Goal: Information Seeking & Learning: Learn about a topic

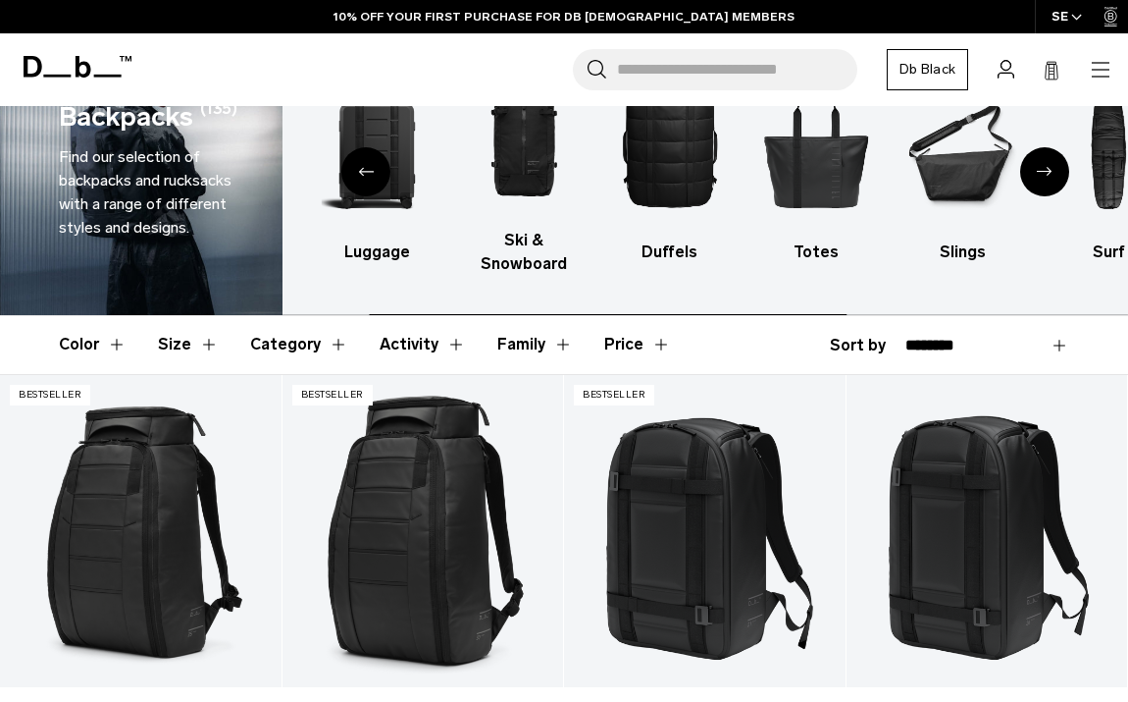
scroll to position [84, 0]
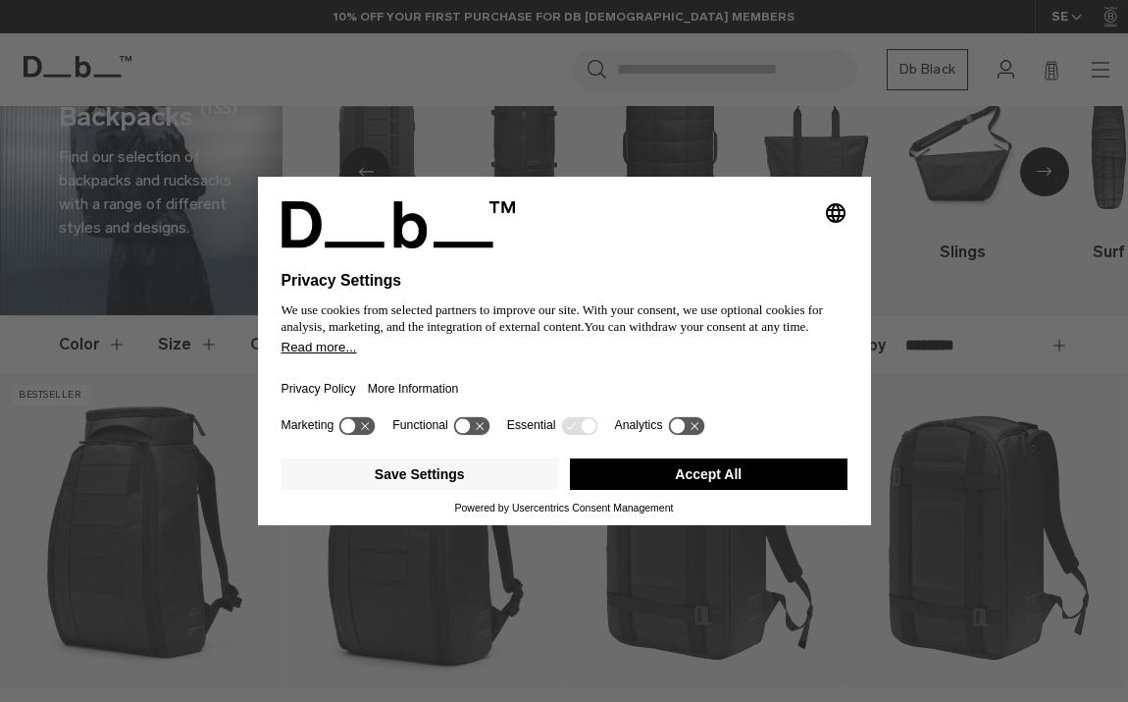
click at [785, 482] on button "Accept All" at bounding box center [709, 473] width 278 height 31
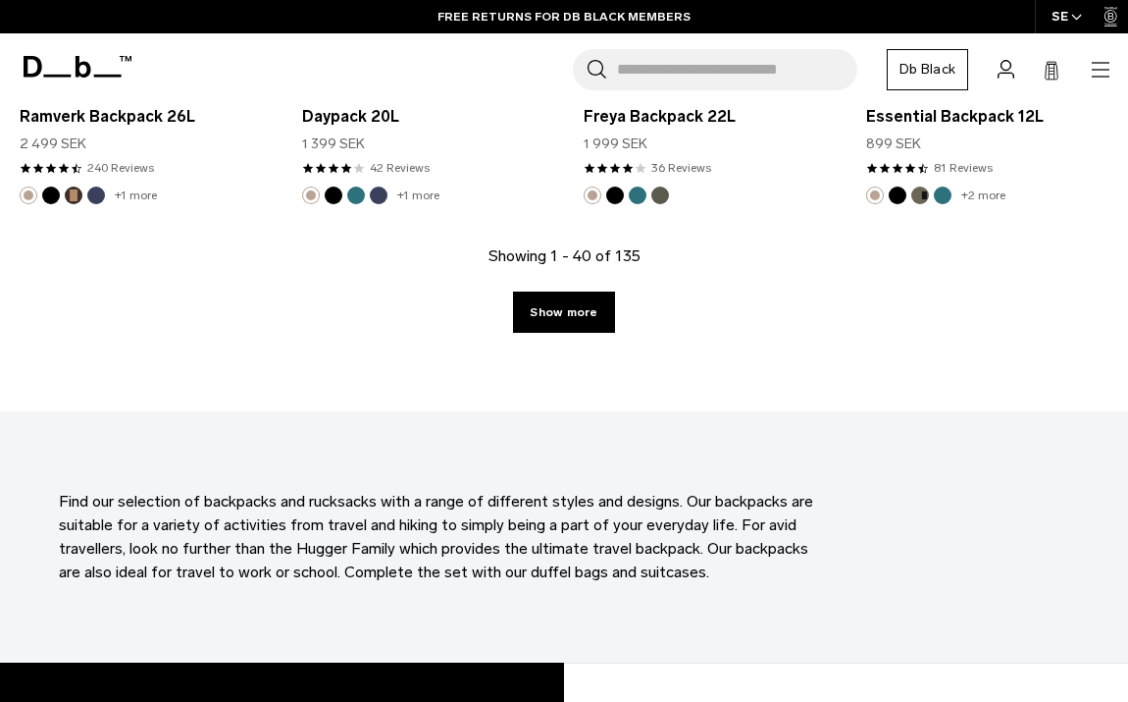
scroll to position [4915, 0]
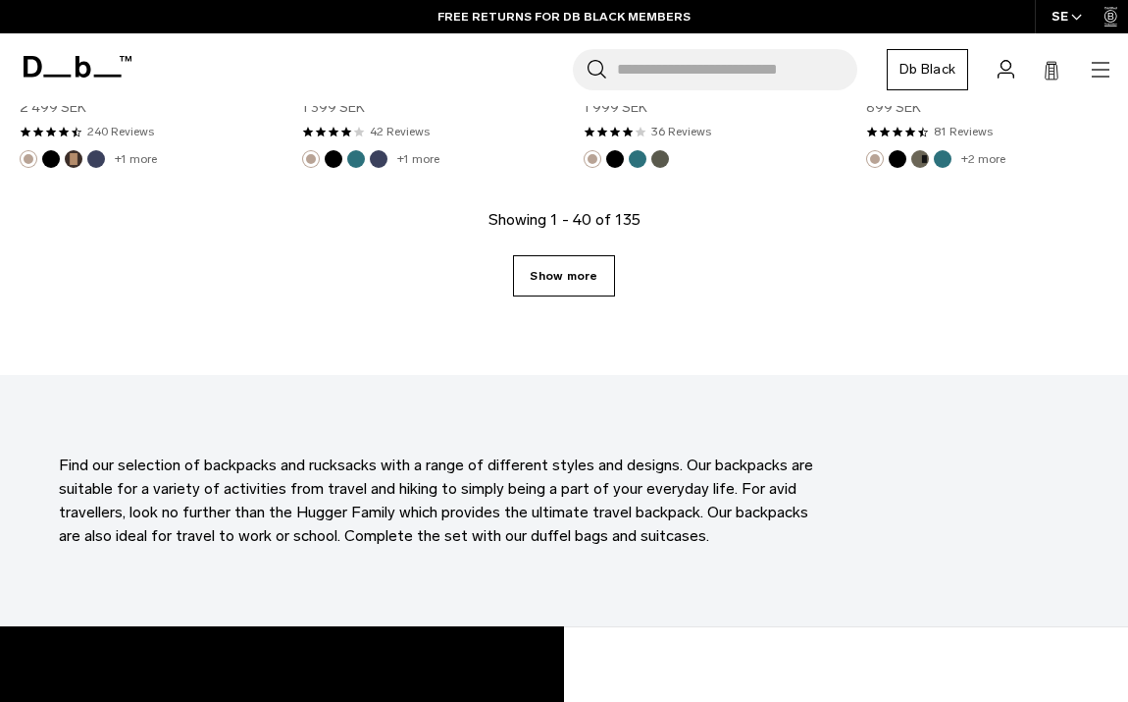
click at [563, 263] on link "Show more" at bounding box center [563, 275] width 101 height 41
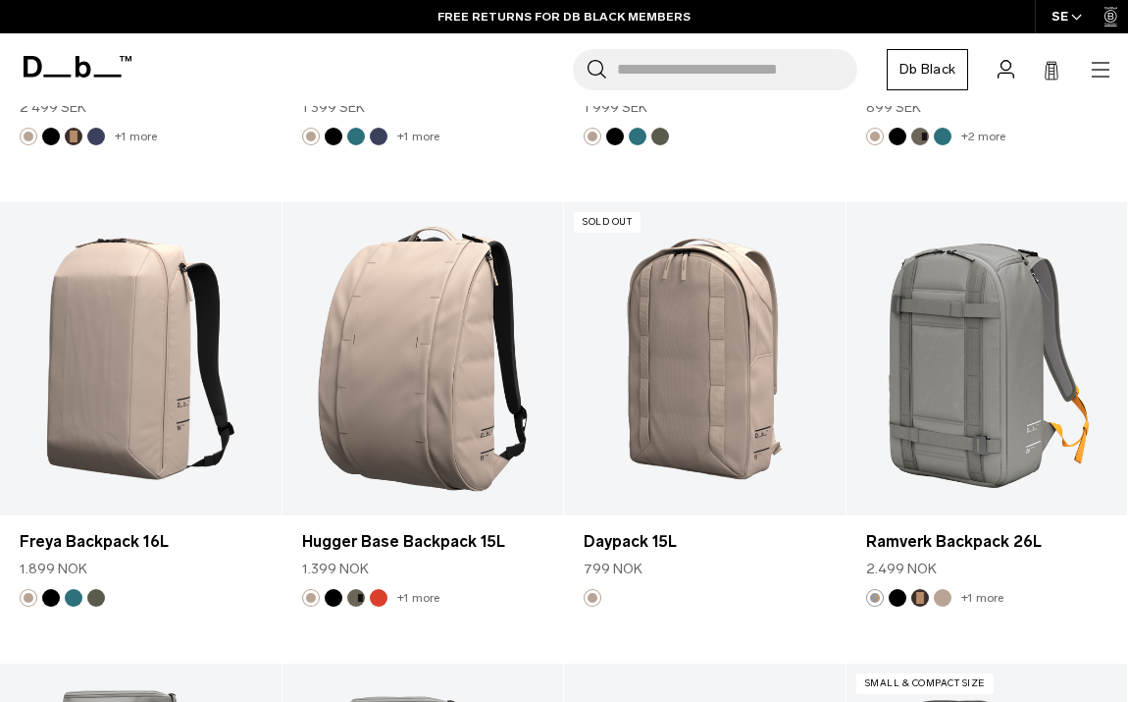
scroll to position [4915, 0]
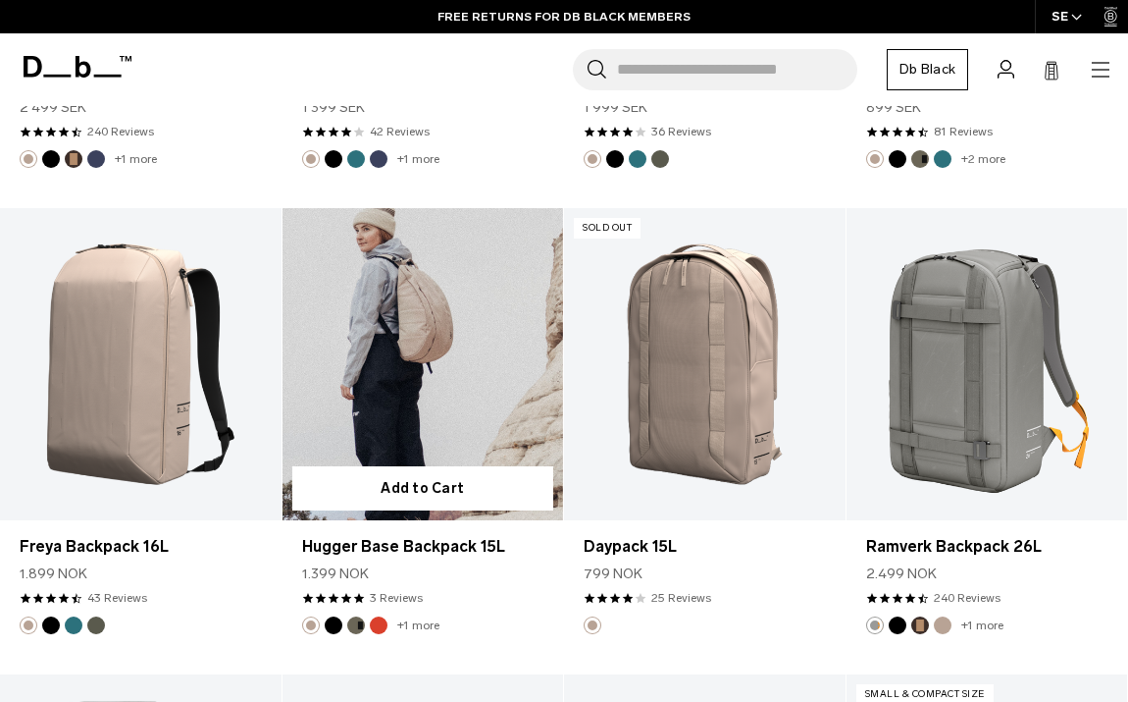
click at [468, 352] on link "Hugger Base Backpack 15L" at bounding box center [424, 364] width 282 height 312
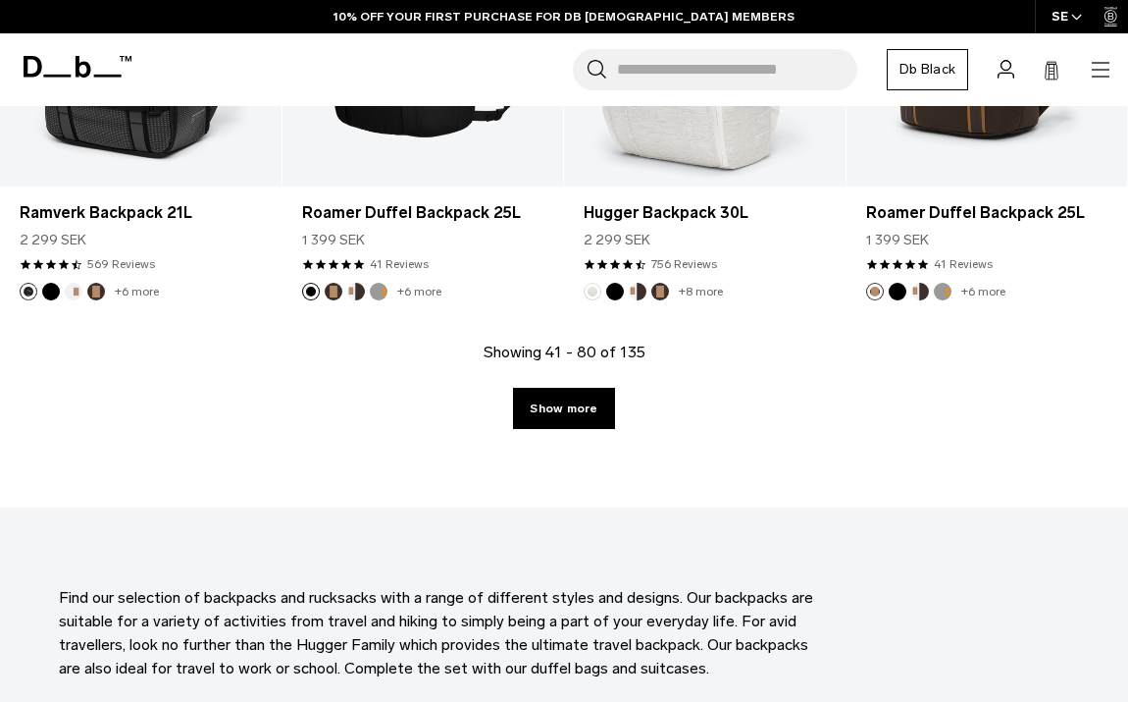
scroll to position [4884, 0]
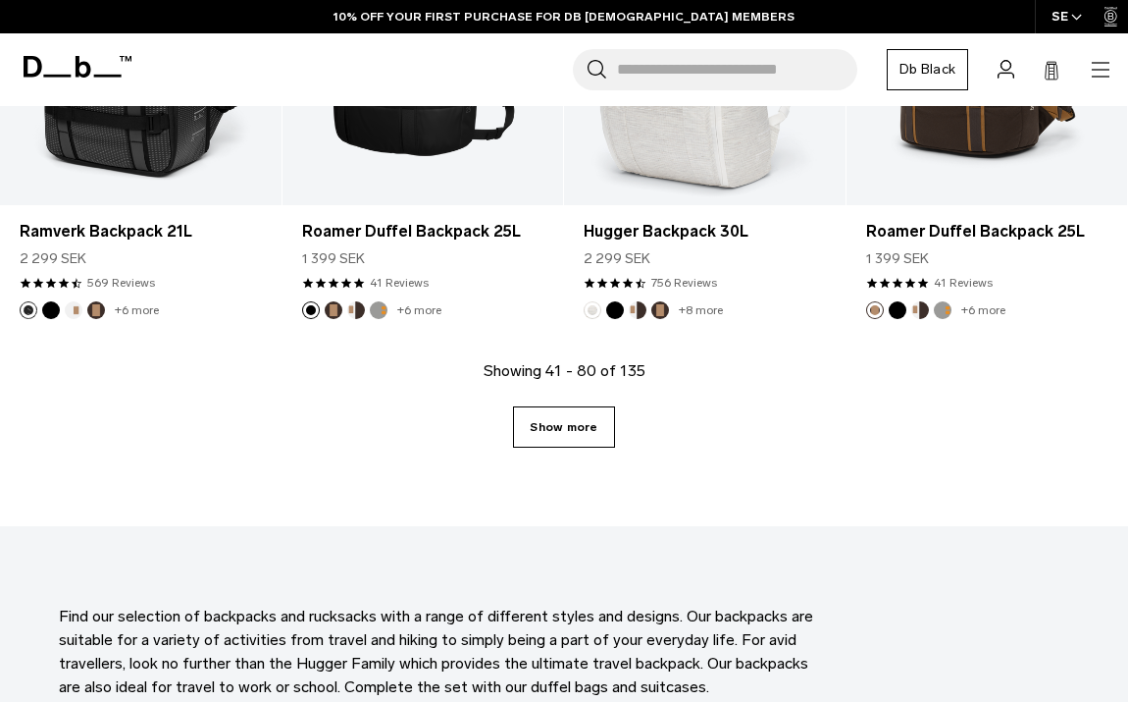
click at [551, 425] on link "Show more" at bounding box center [563, 426] width 101 height 41
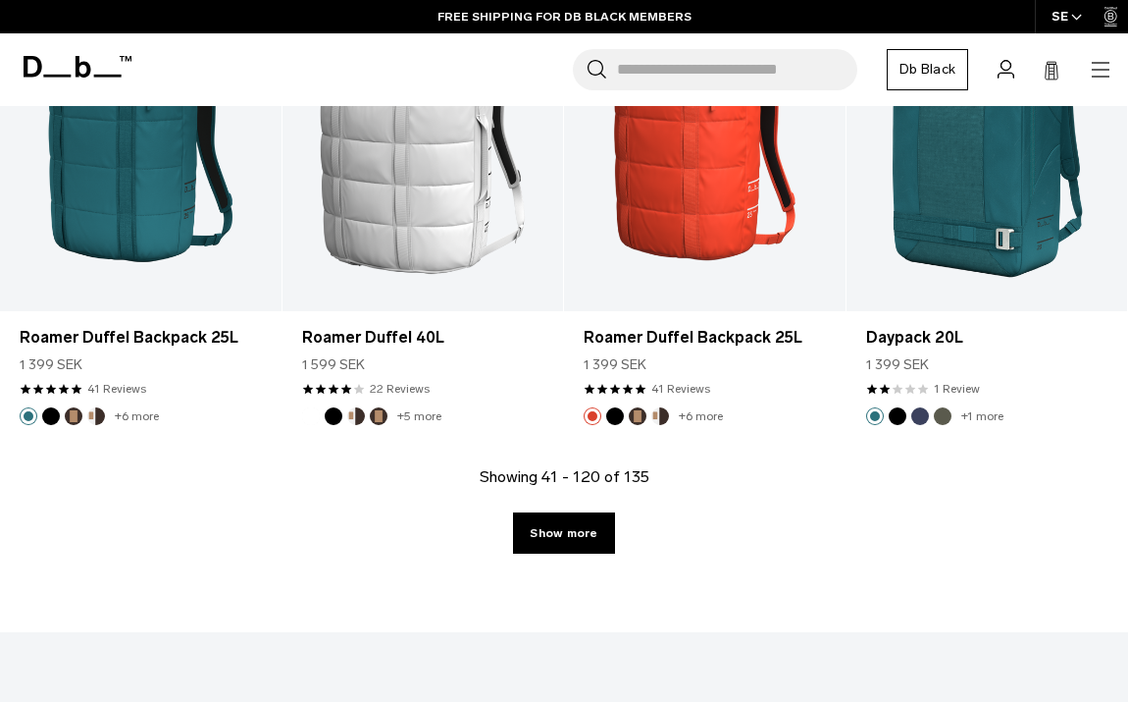
scroll to position [9493, 0]
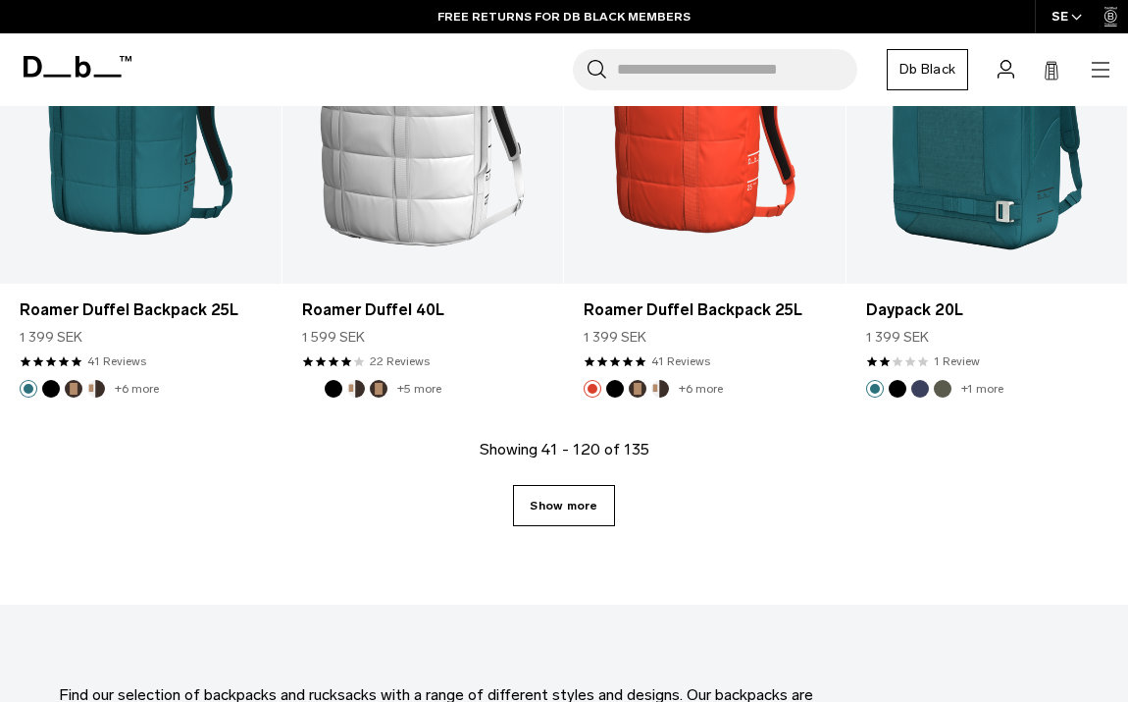
click at [567, 494] on link "Show more" at bounding box center [563, 505] width 101 height 41
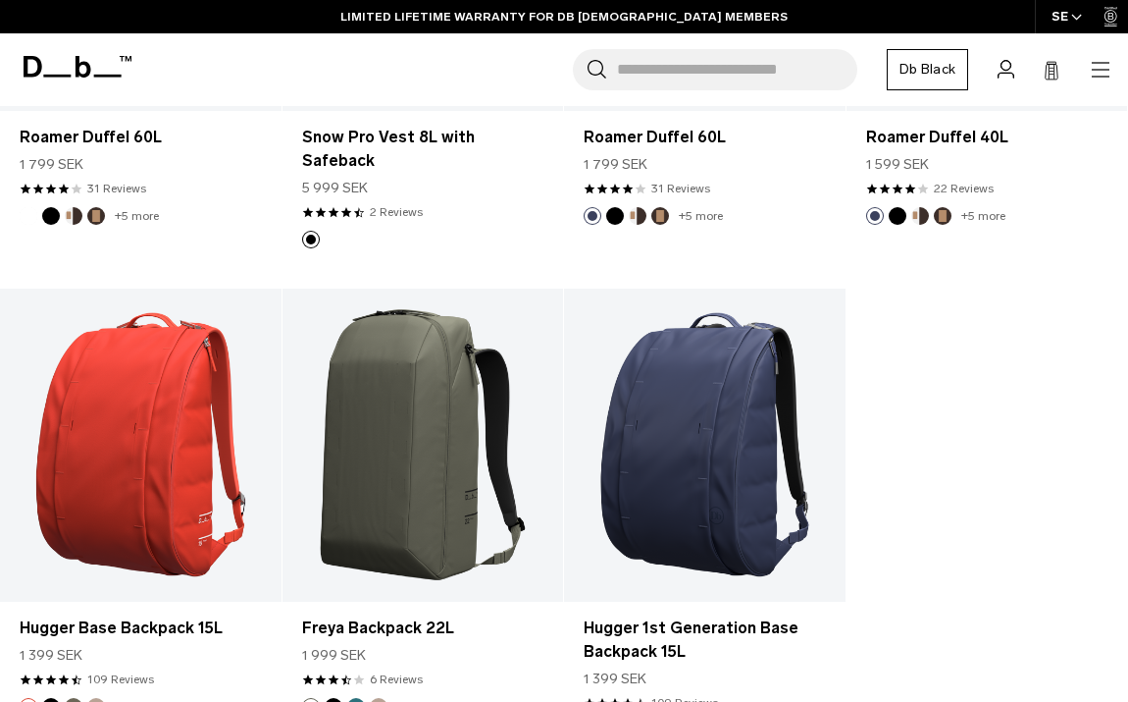
scroll to position [11236, 0]
